Goal: Information Seeking & Learning: Learn about a topic

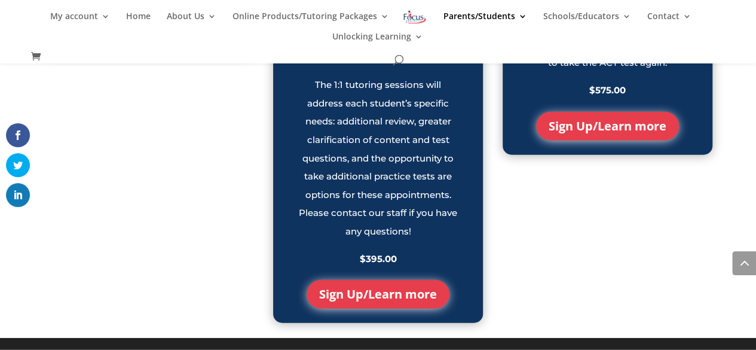
scroll to position [1353, 0]
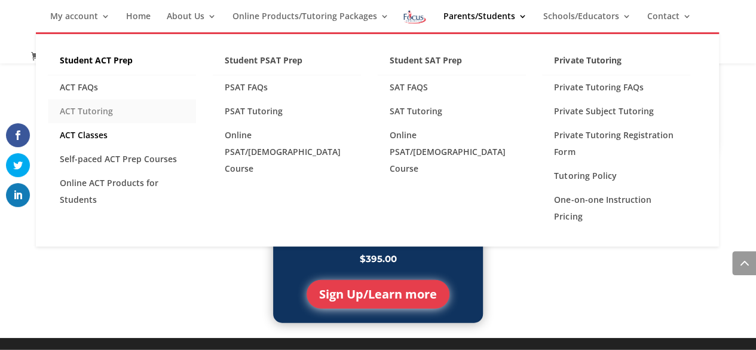
click at [79, 115] on link "ACT Tutoring" at bounding box center [122, 111] width 148 height 24
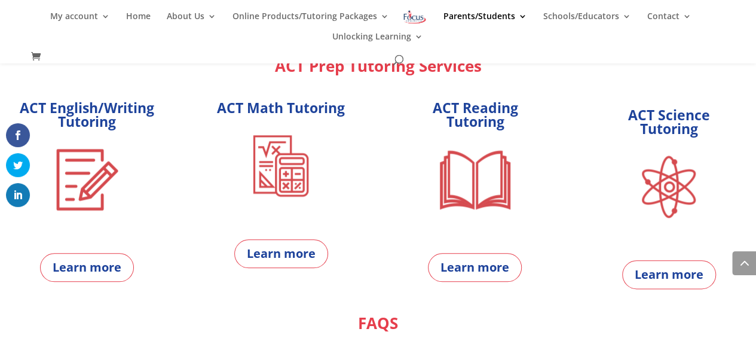
scroll to position [571, 0]
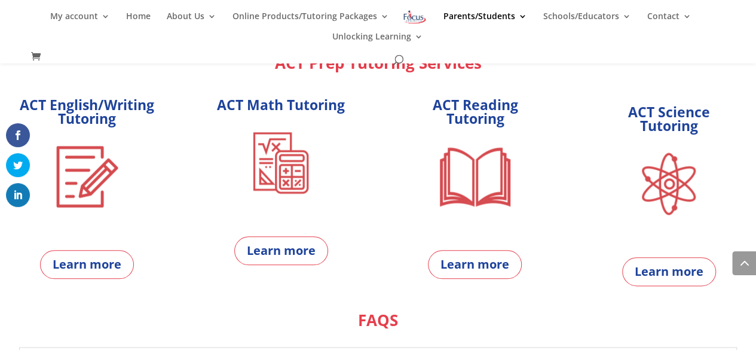
drag, startPoint x: 313, startPoint y: 217, endPoint x: 352, endPoint y: 136, distance: 89.8
drag, startPoint x: 352, startPoint y: 136, endPoint x: 225, endPoint y: 302, distance: 208.9
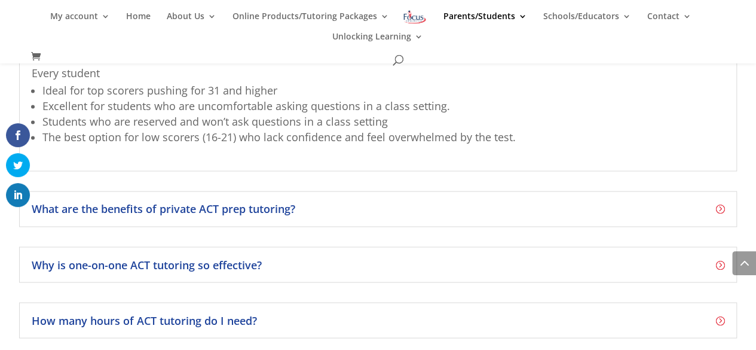
scroll to position [954, 0]
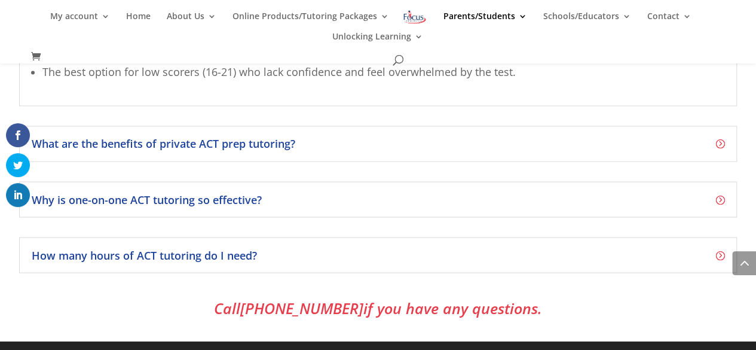
click at [324, 262] on div "How many hours of ACT tutoring do I need? We do not have a fixed number of tuto…" at bounding box center [378, 255] width 718 height 36
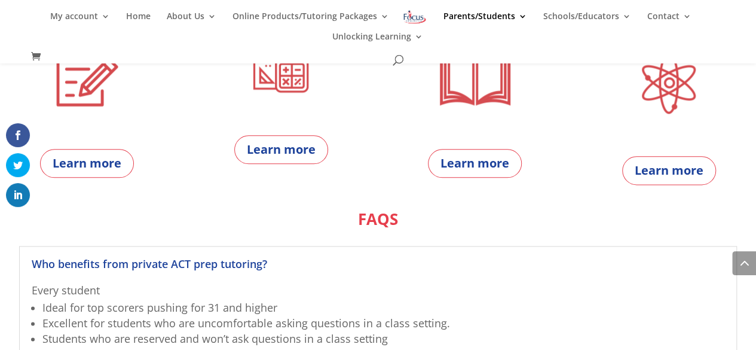
scroll to position [666, 0]
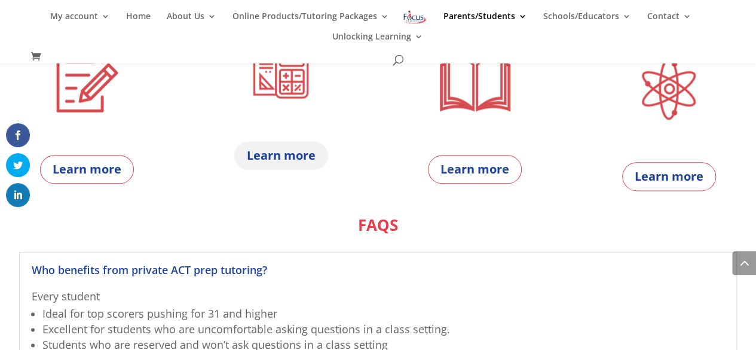
click at [287, 158] on link "Learn more" at bounding box center [281, 155] width 94 height 29
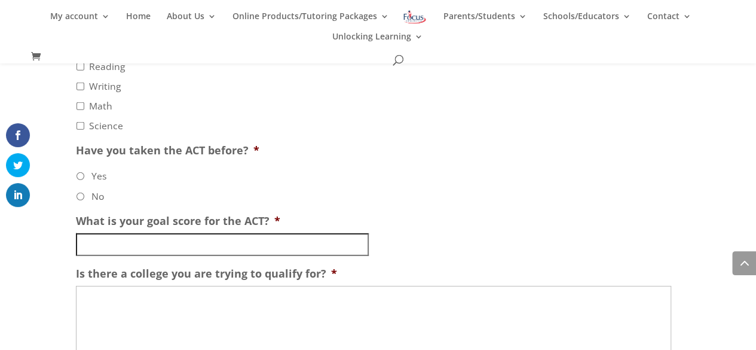
scroll to position [1693, 0]
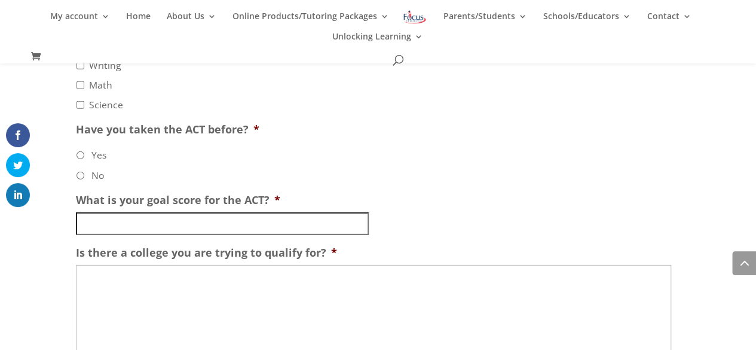
click at [241, 230] on input "What is your goal score for the ACT? *" at bounding box center [222, 223] width 293 height 23
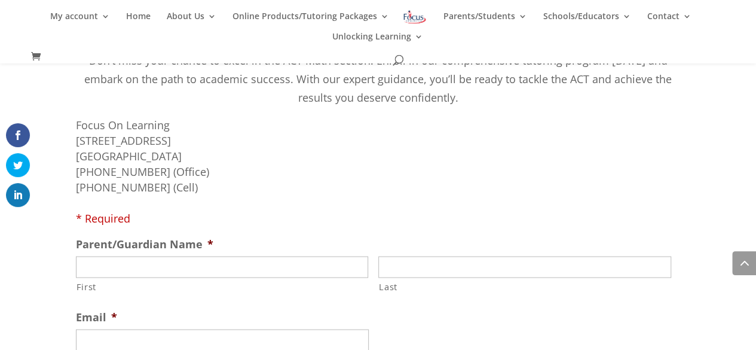
scroll to position [901, 0]
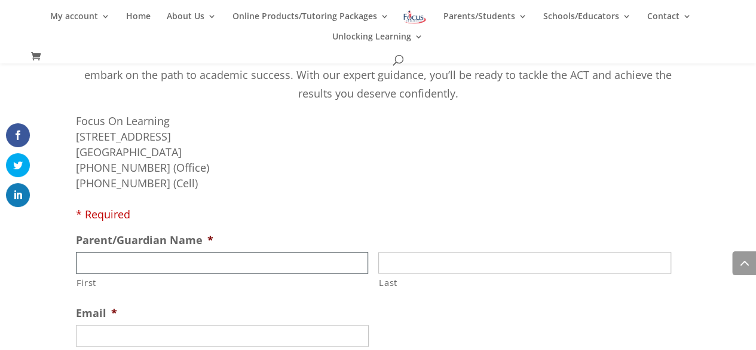
click at [226, 264] on input "First" at bounding box center [222, 263] width 293 height 22
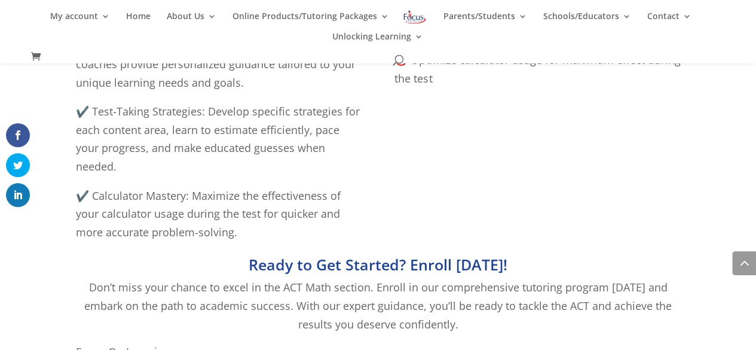
scroll to position [667, 0]
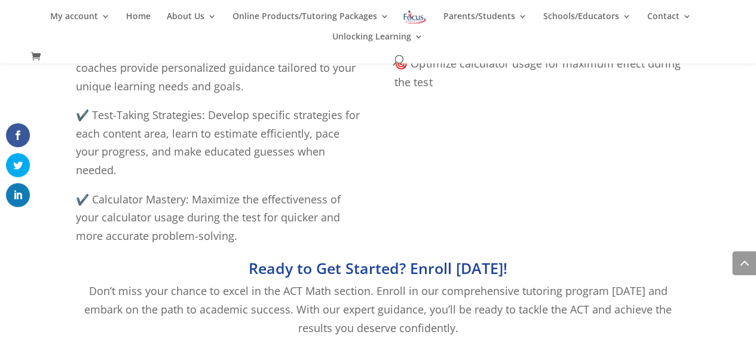
click at [252, 278] on h2 "Ready to Get Started? Enroll [DATE]!" at bounding box center [378, 271] width 605 height 21
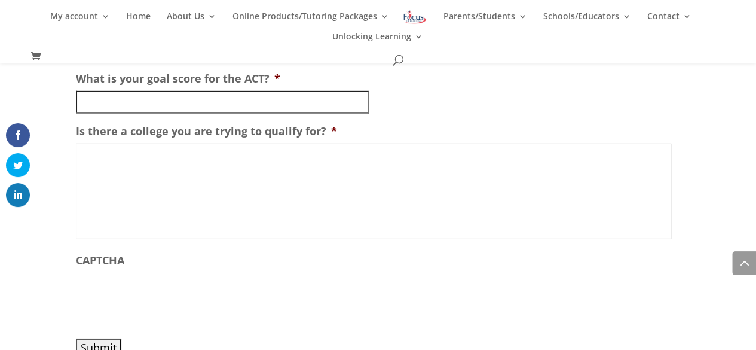
scroll to position [1867, 0]
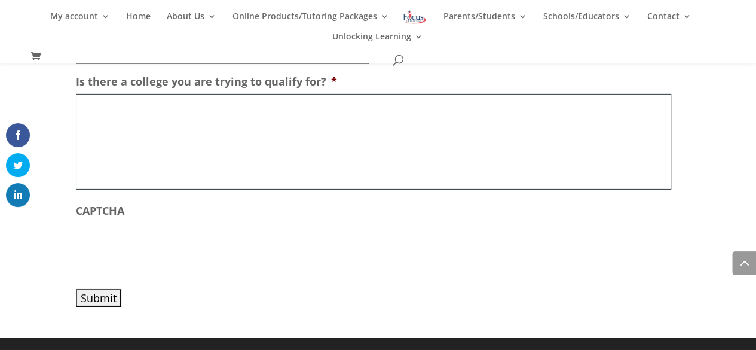
click at [317, 168] on textarea "Is there a college you are trying to qualify for? *" at bounding box center [373, 142] width 595 height 96
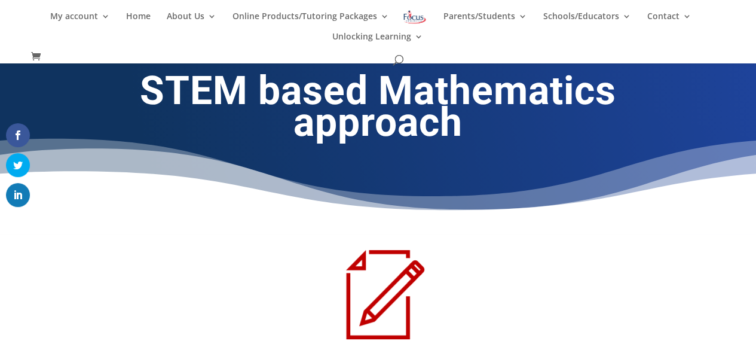
scroll to position [0, 0]
